Goal: Navigation & Orientation: Find specific page/section

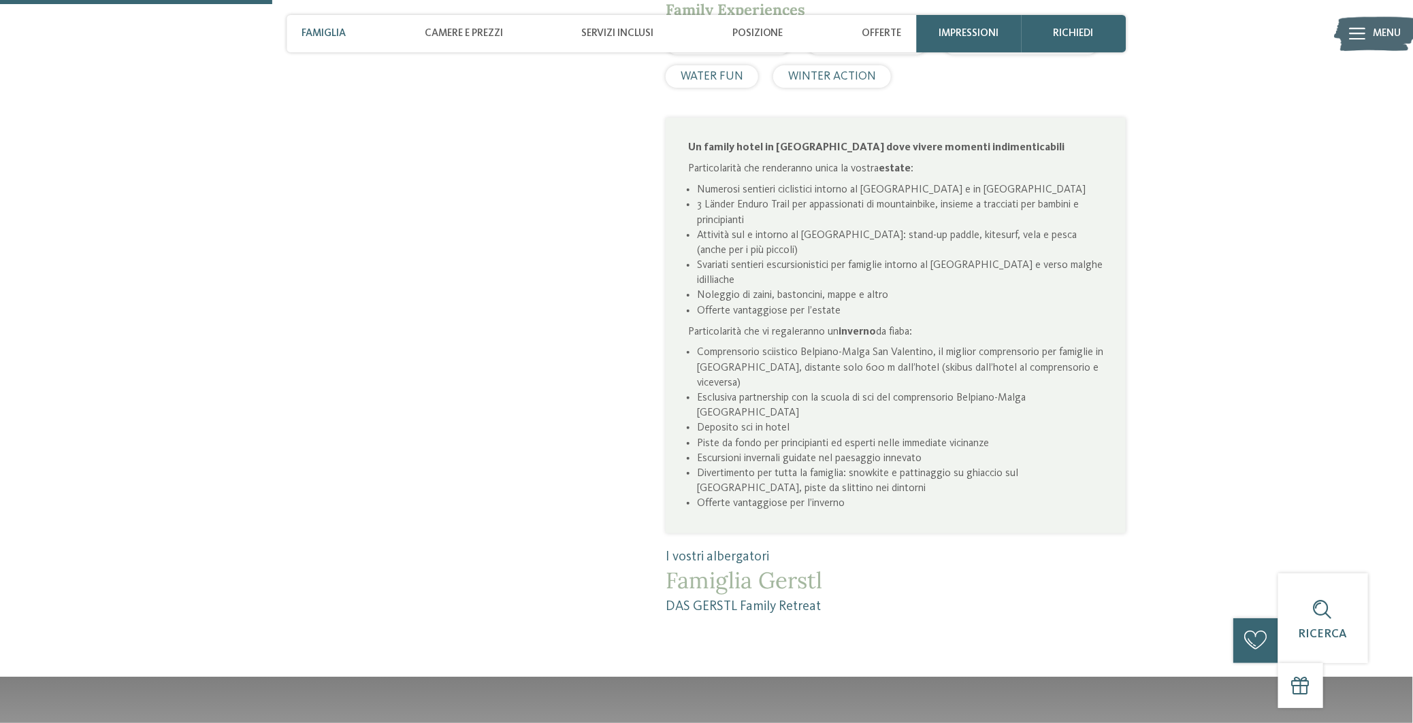
scroll to position [1021, 0]
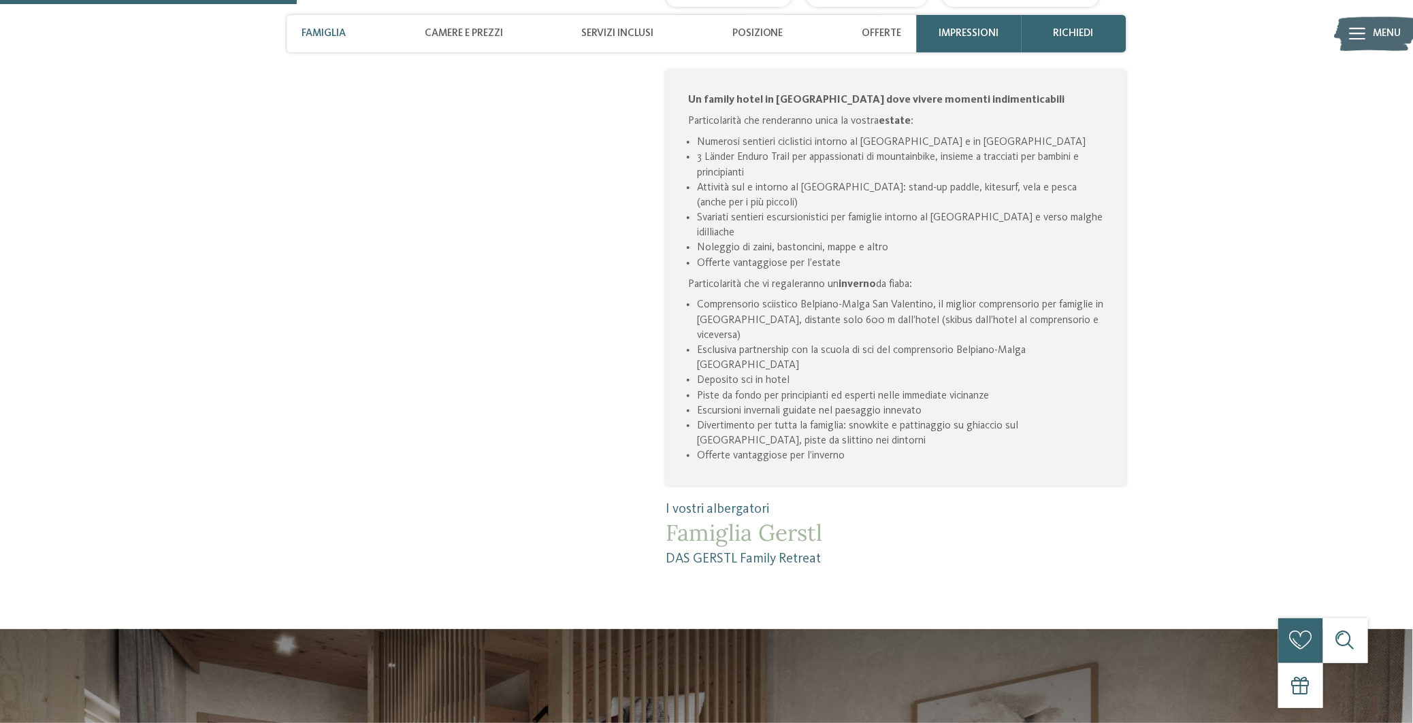
drag, startPoint x: 847, startPoint y: 505, endPoint x: 760, endPoint y: 510, distance: 87.3
click at [760, 520] on span "Famiglia Gerstl" at bounding box center [895, 533] width 460 height 27
copy span "Gerstl"
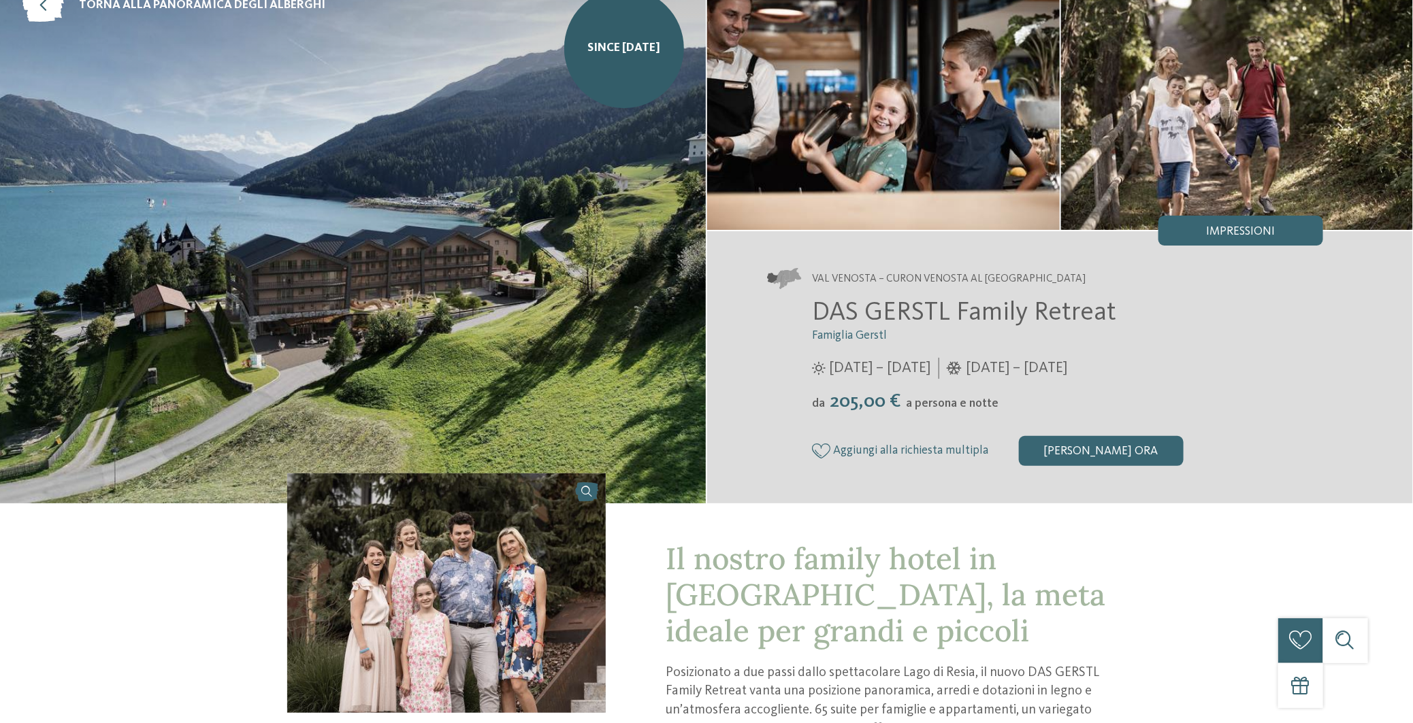
scroll to position [0, 0]
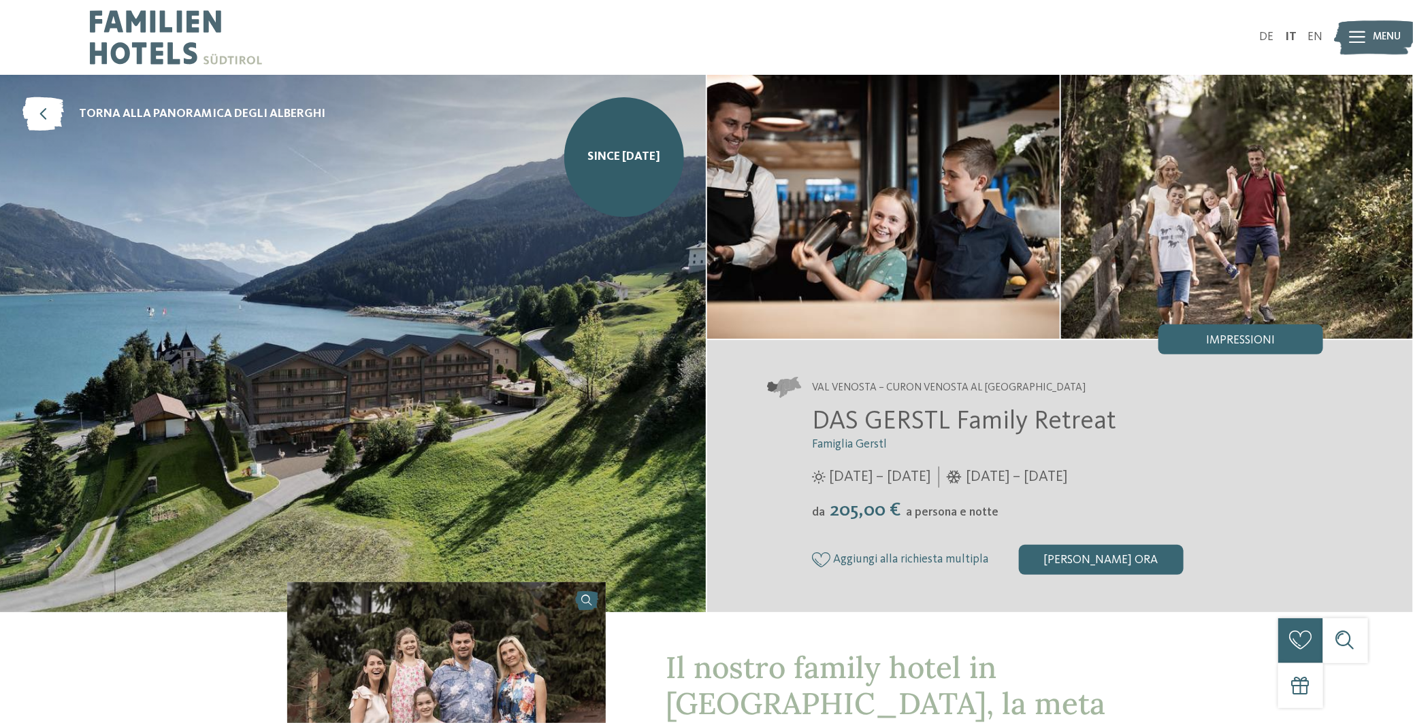
drag, startPoint x: 213, startPoint y: 116, endPoint x: 538, endPoint y: 210, distance: 337.9
click at [213, 116] on span "torna alla panoramica degli alberghi" at bounding box center [202, 114] width 246 height 17
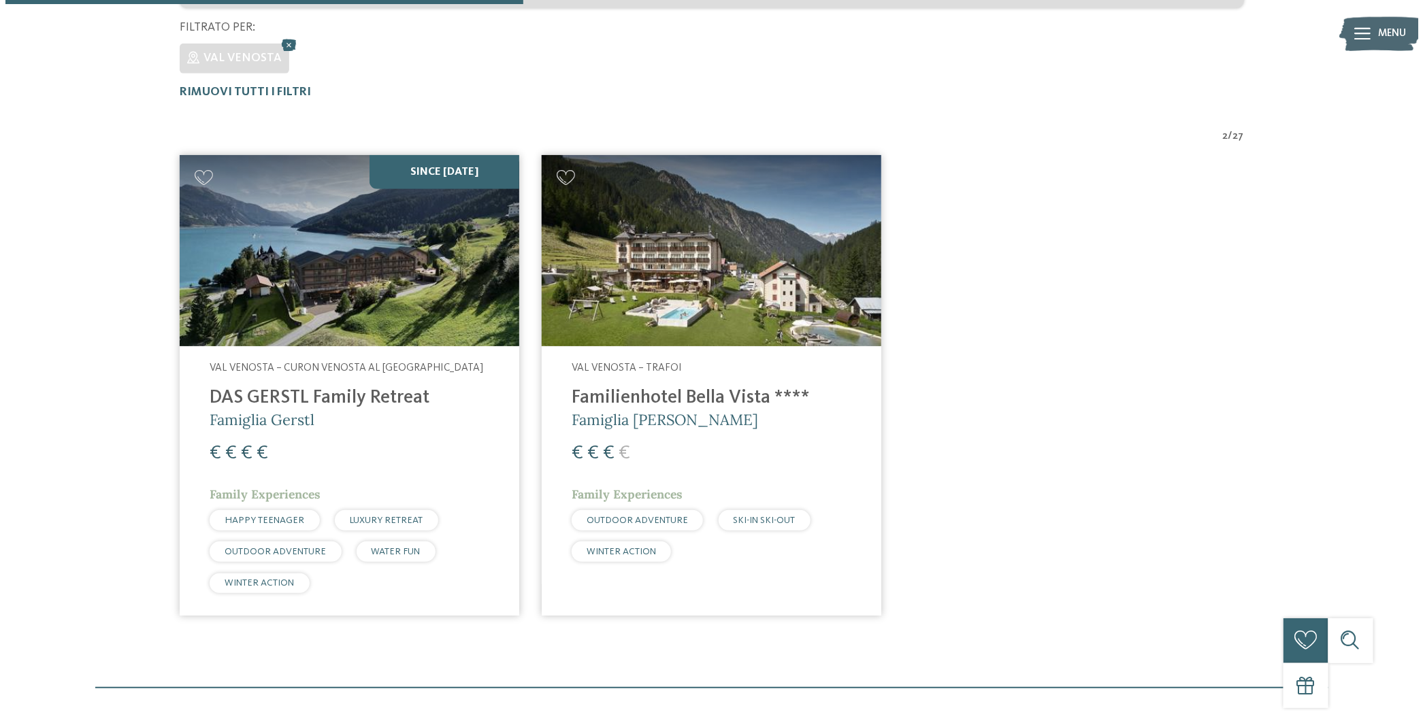
scroll to position [226, 0]
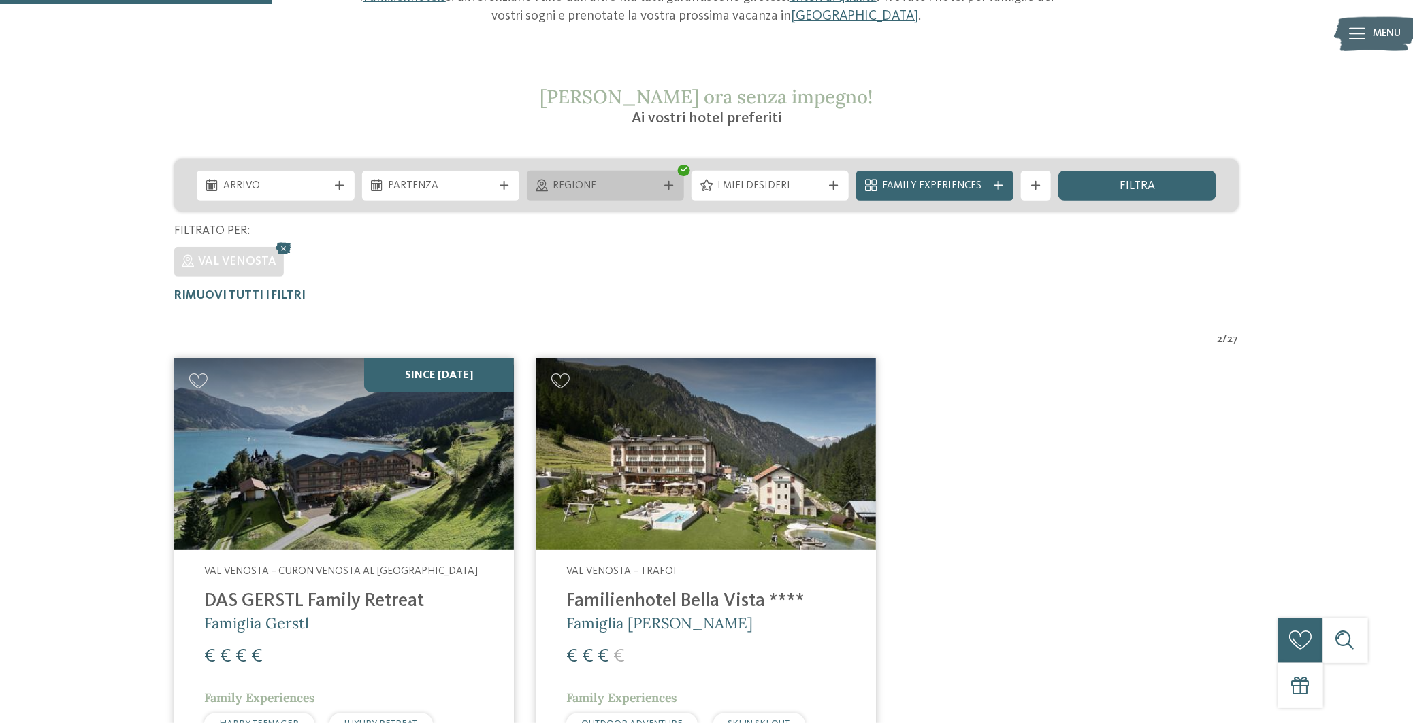
click at [655, 184] on span "Regione" at bounding box center [605, 186] width 105 height 15
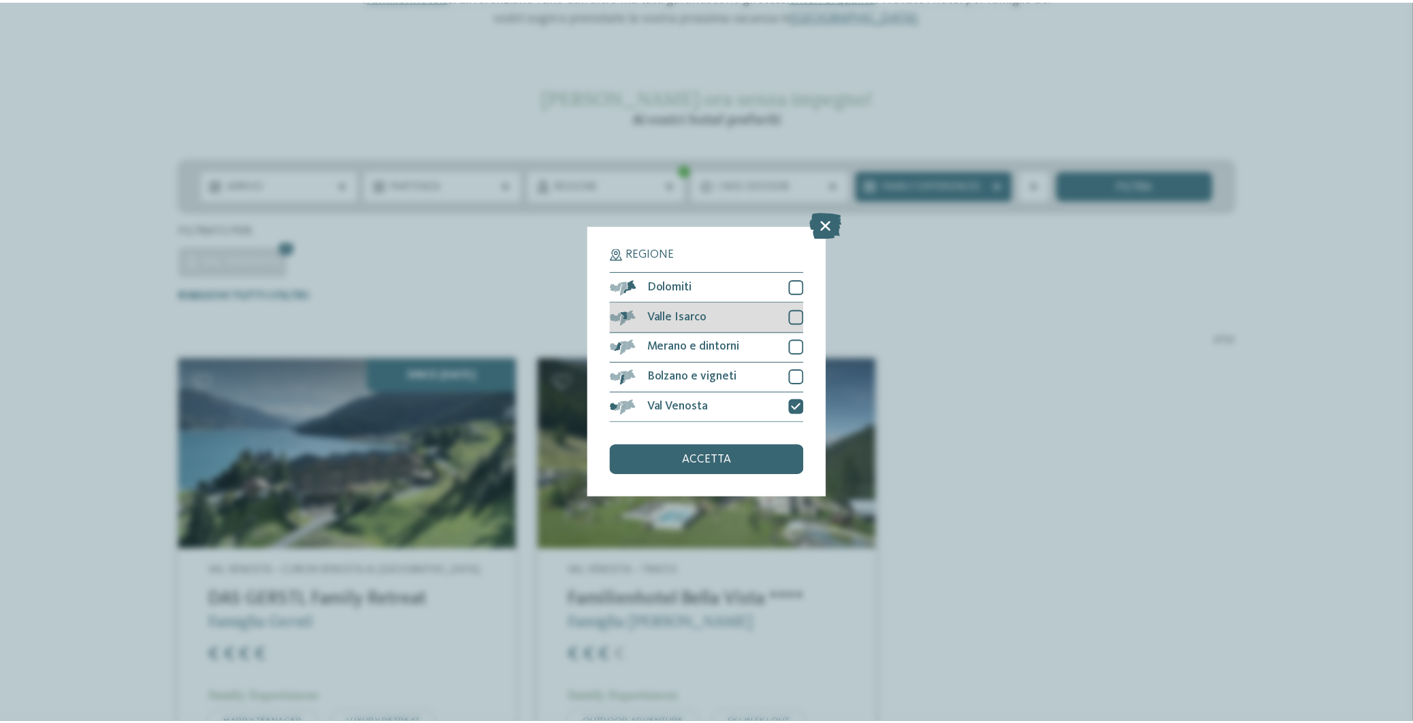
scroll to position [0, 0]
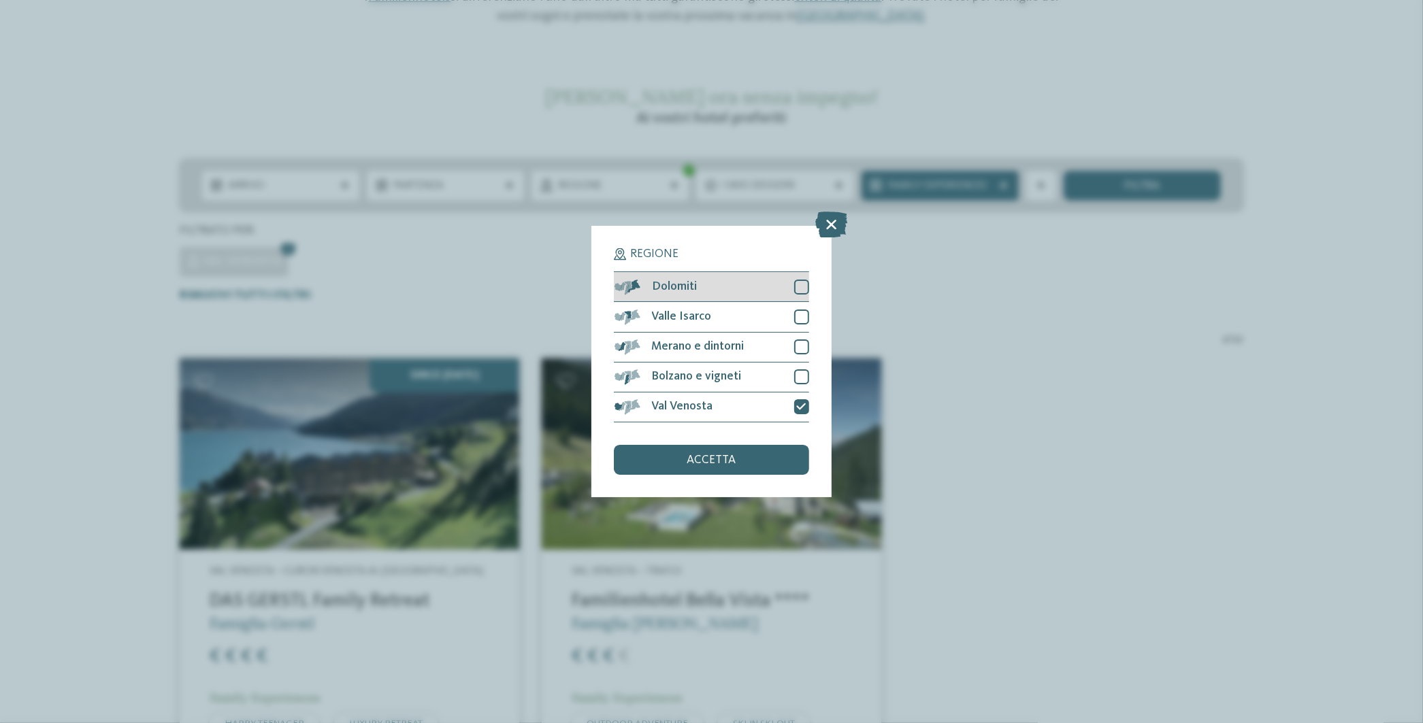
click at [805, 289] on div at bounding box center [801, 287] width 15 height 15
click at [802, 310] on div at bounding box center [801, 317] width 15 height 15
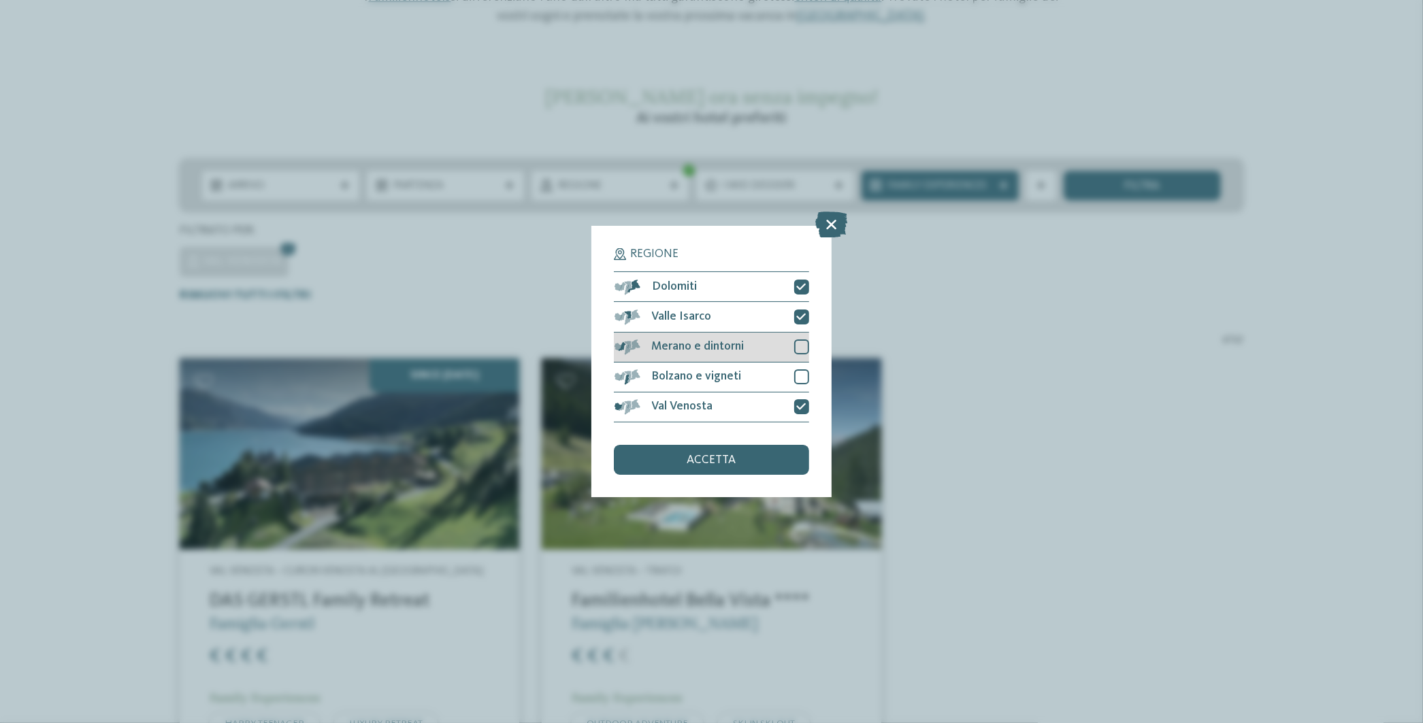
click at [805, 349] on div at bounding box center [801, 347] width 15 height 15
click at [802, 381] on div at bounding box center [801, 376] width 15 height 15
click at [791, 457] on div "accetta" at bounding box center [711, 460] width 195 height 30
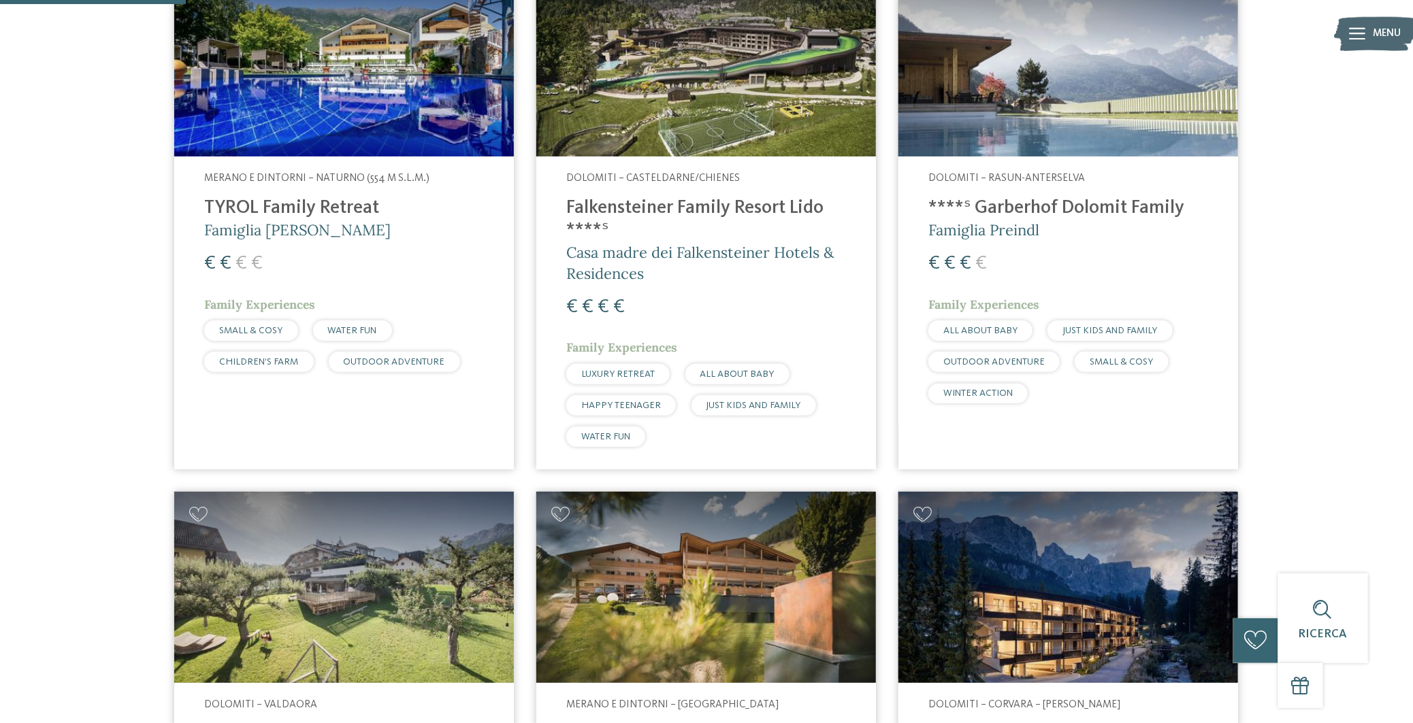
scroll to position [481, 0]
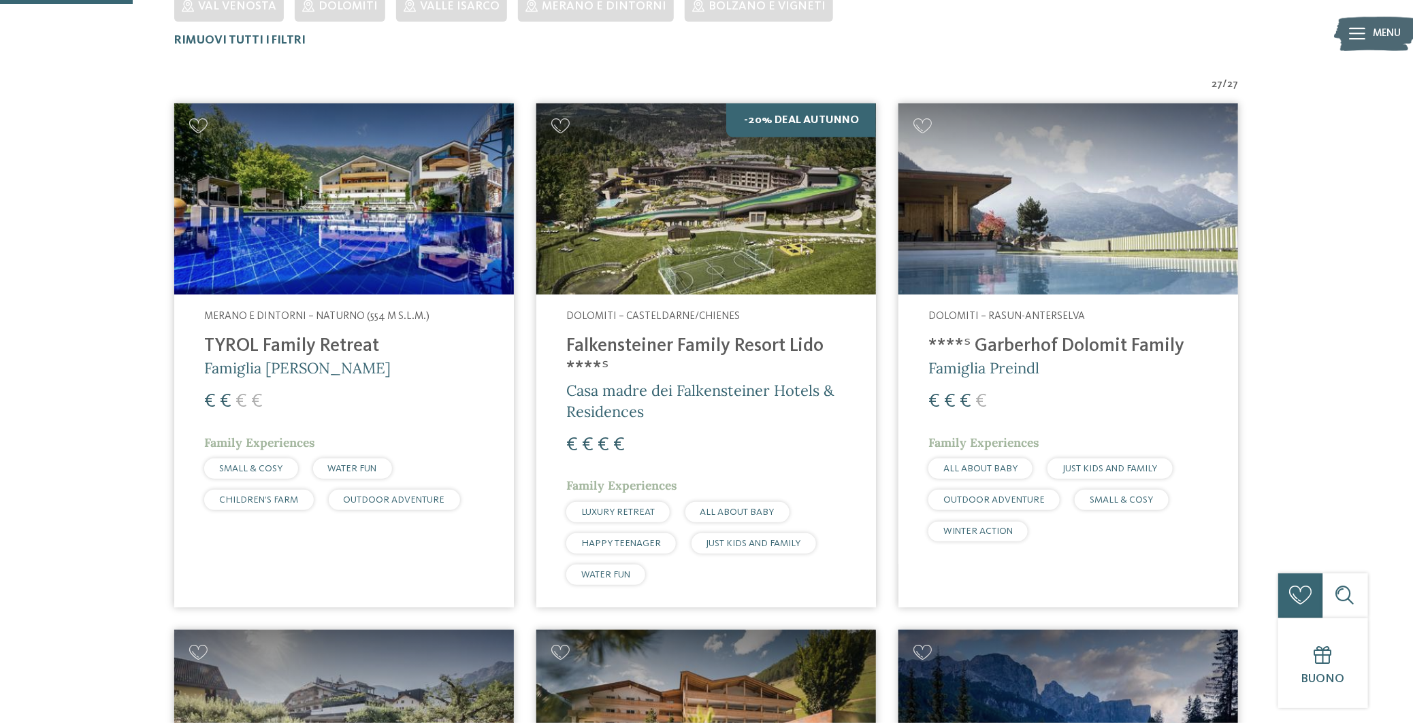
click at [715, 405] on h5 "Casa madre dei Falkensteiner Hotels & Residences" at bounding box center [706, 401] width 280 height 42
